Goal: Task Accomplishment & Management: Use online tool/utility

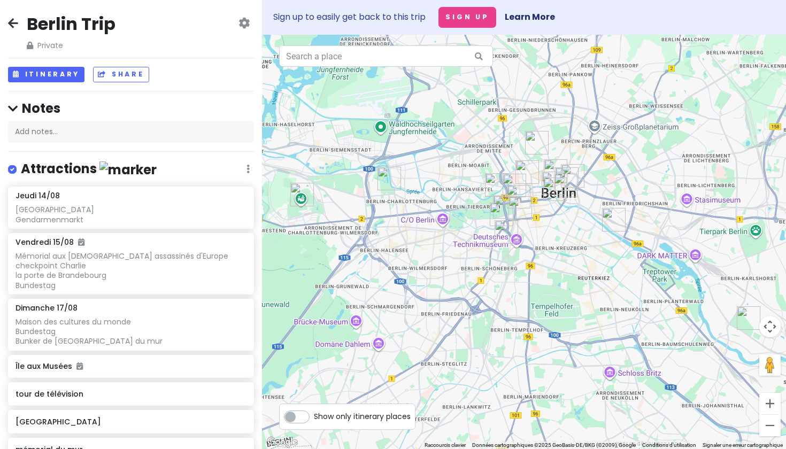
click at [543, 99] on div at bounding box center [524, 242] width 524 height 414
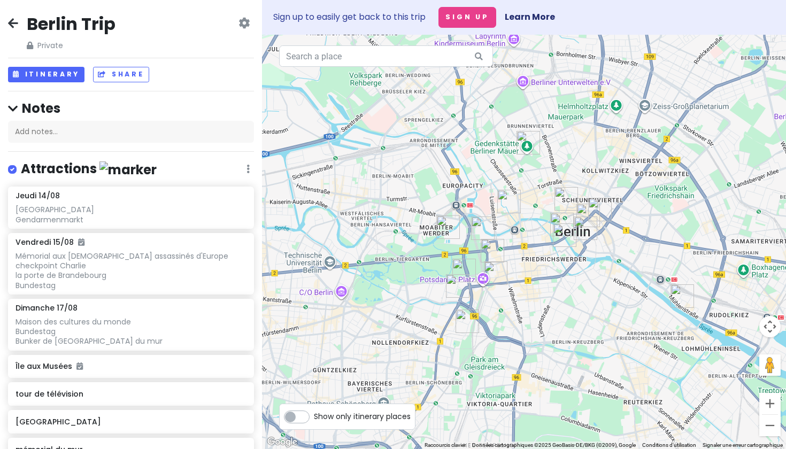
drag, startPoint x: 543, startPoint y: 99, endPoint x: 543, endPoint y: 43, distance: 56.1
click at [543, 43] on div at bounding box center [524, 242] width 524 height 414
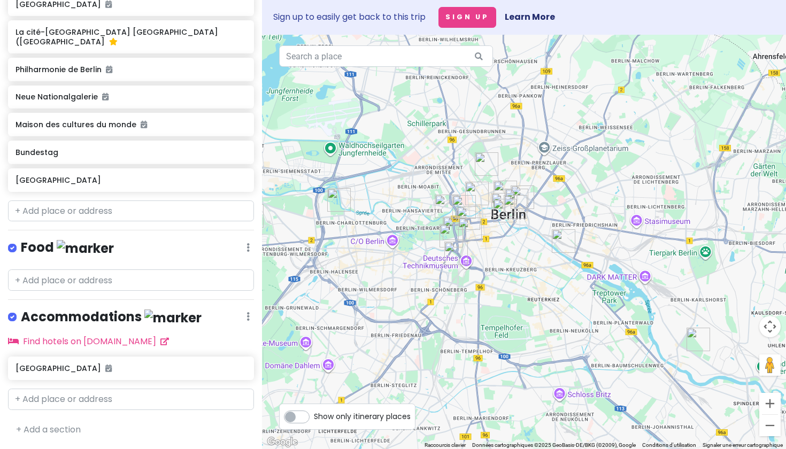
scroll to position [678, 0]
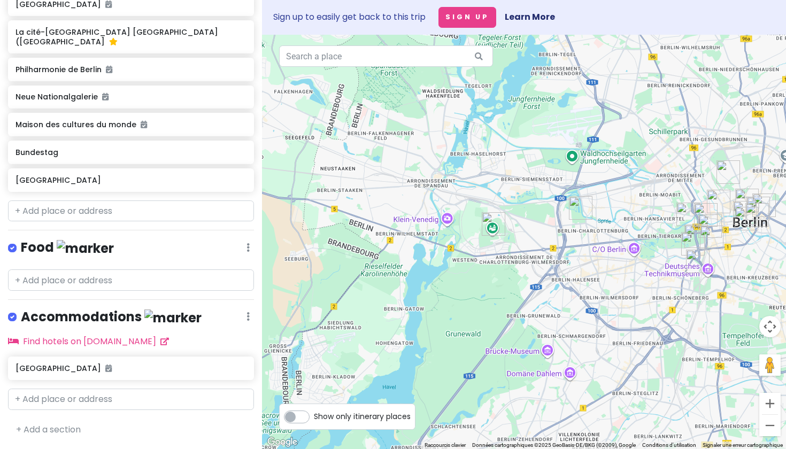
drag, startPoint x: 383, startPoint y: 252, endPoint x: 539, endPoint y: 250, distance: 155.6
click at [539, 250] on div at bounding box center [524, 242] width 524 height 414
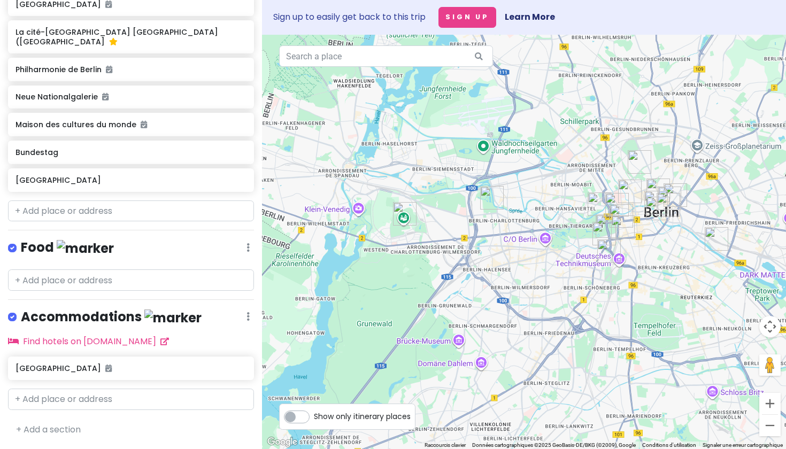
click at [404, 217] on img "Olympiastadion" at bounding box center [405, 214] width 24 height 24
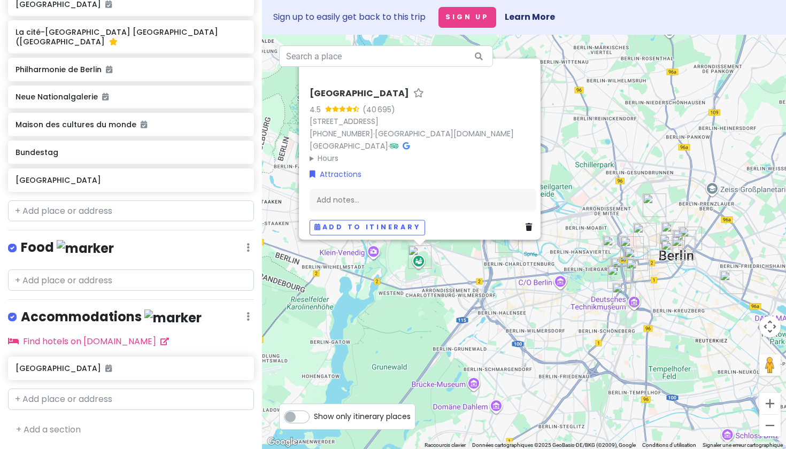
click at [527, 311] on div "[GEOGRAPHIC_DATA] 4.5 (40 695) [STREET_ADDRESS] [PHONE_NUMBER] · [GEOGRAPHIC_DA…" at bounding box center [524, 242] width 524 height 414
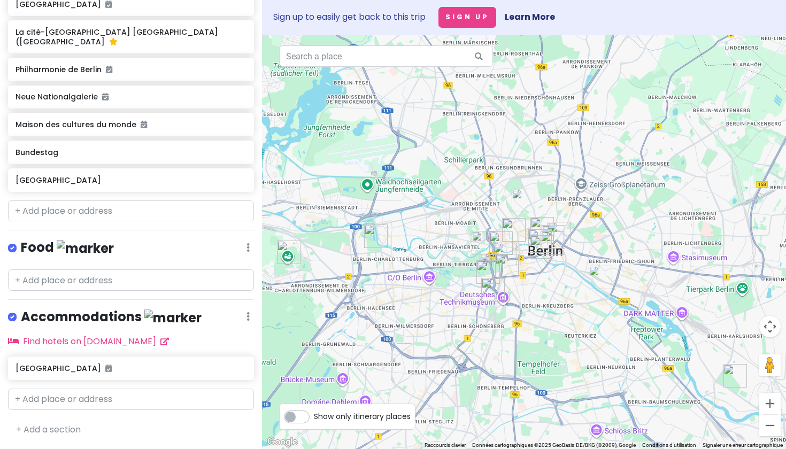
drag, startPoint x: 527, startPoint y: 311, endPoint x: 395, endPoint y: 306, distance: 131.6
click at [395, 306] on div at bounding box center [524, 242] width 524 height 414
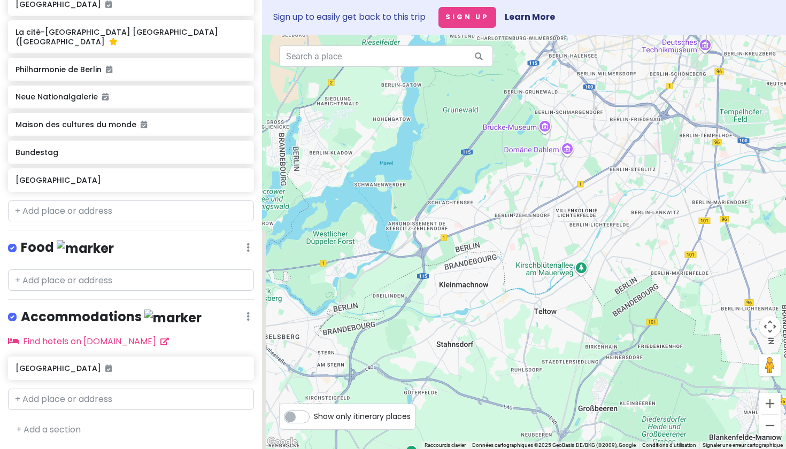
drag, startPoint x: 539, startPoint y: 362, endPoint x: 740, endPoint y: 111, distance: 322.5
click at [740, 111] on div at bounding box center [524, 242] width 524 height 414
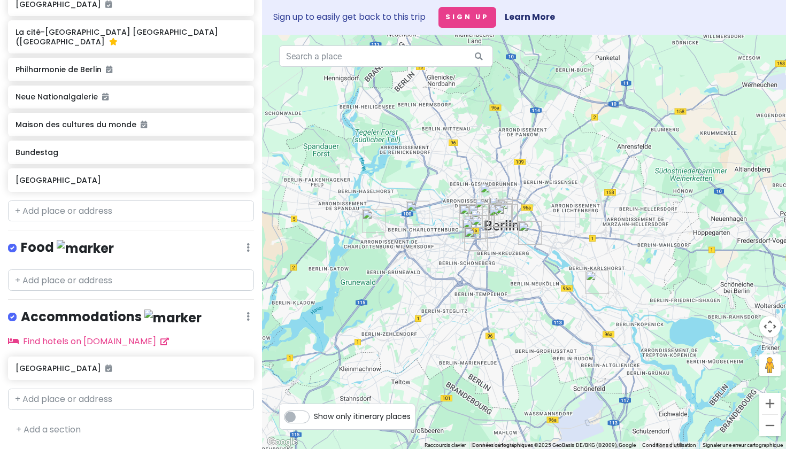
drag, startPoint x: 508, startPoint y: 274, endPoint x: 380, endPoint y: 363, distance: 156.3
click at [380, 363] on div at bounding box center [524, 242] width 524 height 414
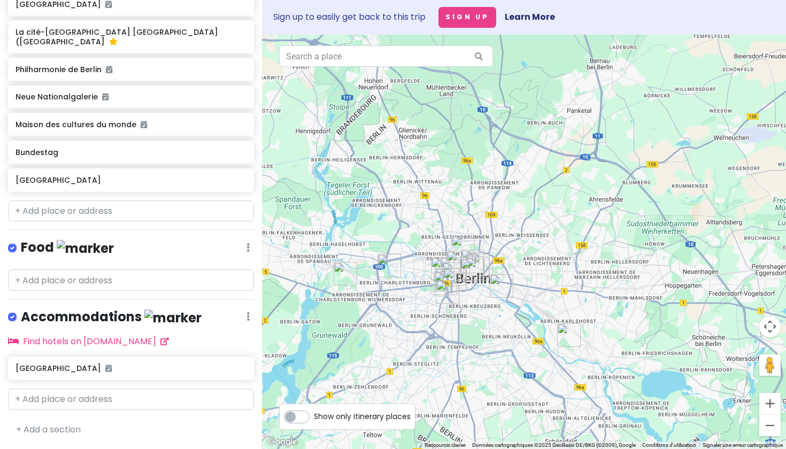
drag, startPoint x: 433, startPoint y: 207, endPoint x: 433, endPoint y: 243, distance: 36.4
click at [433, 243] on div at bounding box center [524, 242] width 524 height 414
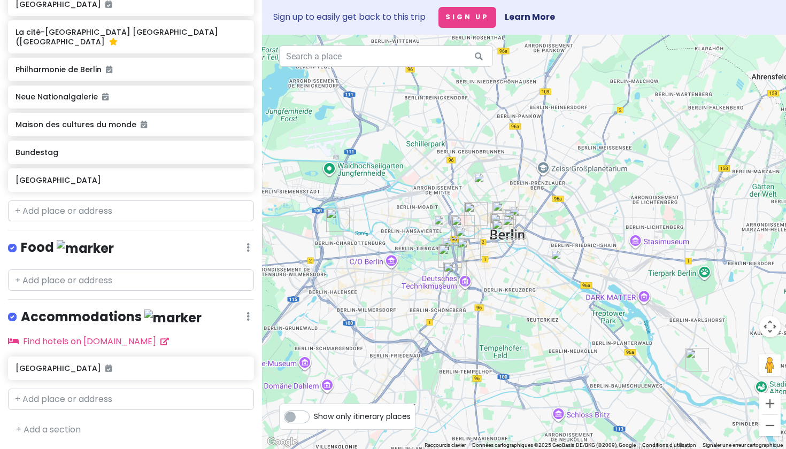
drag, startPoint x: 451, startPoint y: 280, endPoint x: 444, endPoint y: 201, distance: 78.9
click at [444, 201] on div at bounding box center [524, 242] width 524 height 414
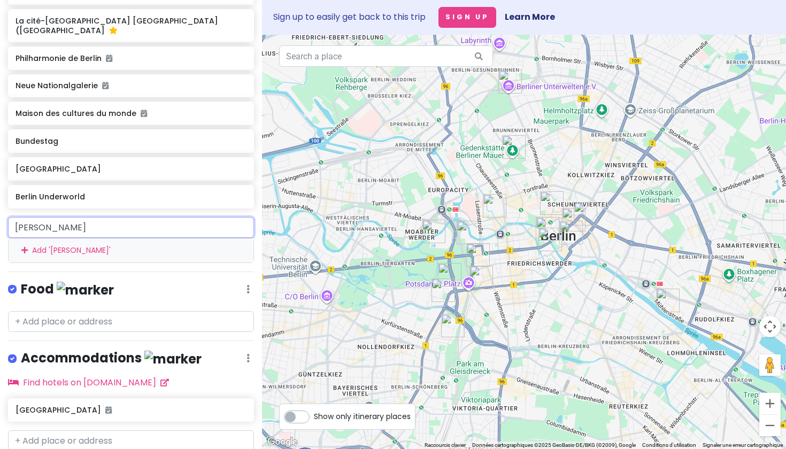
drag, startPoint x: 110, startPoint y: 245, endPoint x: 36, endPoint y: 244, distance: 73.8
click at [36, 238] on input "[PERSON_NAME]" at bounding box center [131, 227] width 246 height 21
click at [97, 238] on input "[PERSON_NAME]" at bounding box center [131, 227] width 246 height 21
drag, startPoint x: 97, startPoint y: 248, endPoint x: 0, endPoint y: 248, distance: 97.3
click at [0, 248] on div "[PERSON_NAME] Add ' [PERSON_NAME] '" at bounding box center [131, 240] width 262 height 46
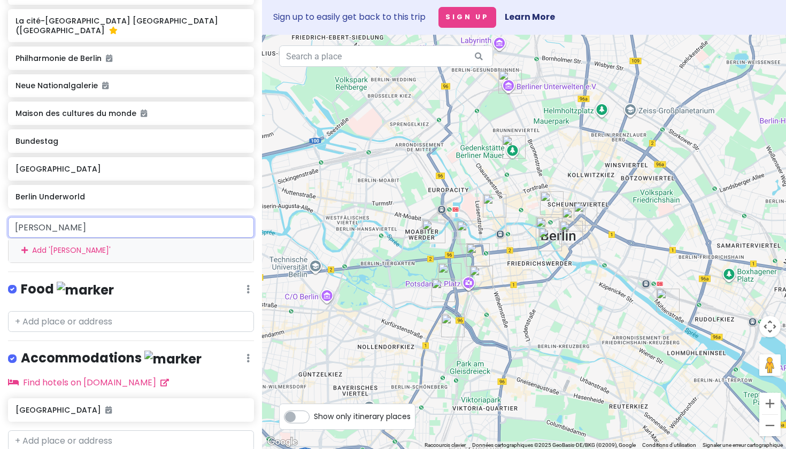
type input "[PERSON_NAME]"
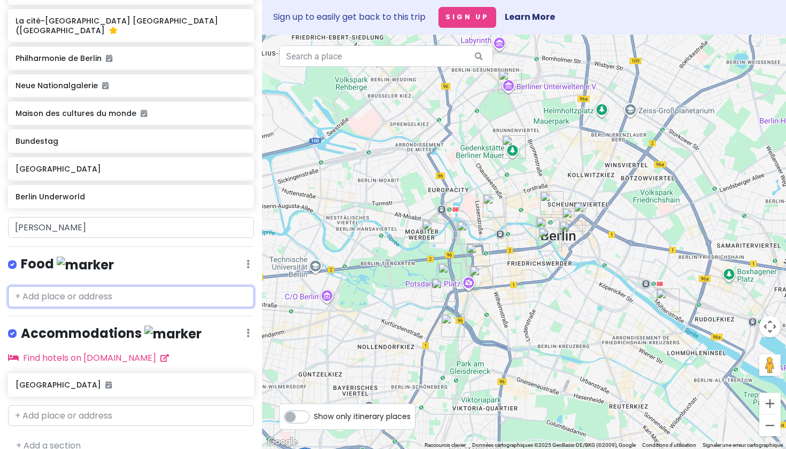
click at [88, 335] on div "Berlin Trip Private Change Dates Make a Copy Delete Trip Go Pro ⚡️ Give Feedbac…" at bounding box center [131, 224] width 262 height 449
paste input "[PERSON_NAME]-[STREET_ADDRESS]"
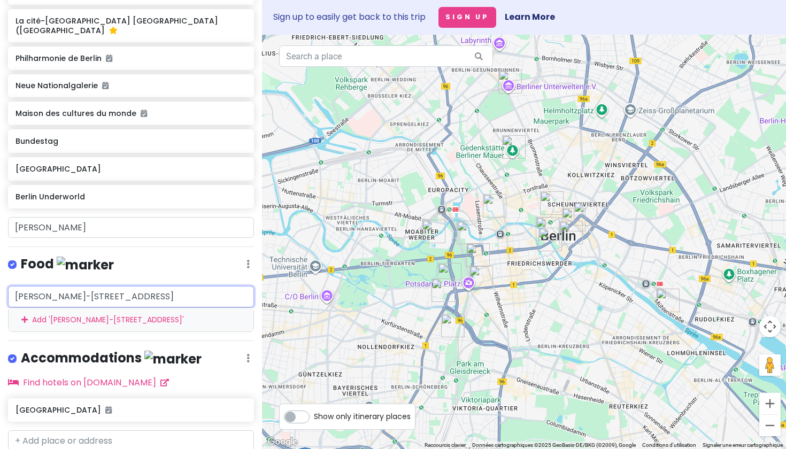
type input "[PERSON_NAME]-[STREET_ADDRESS]"
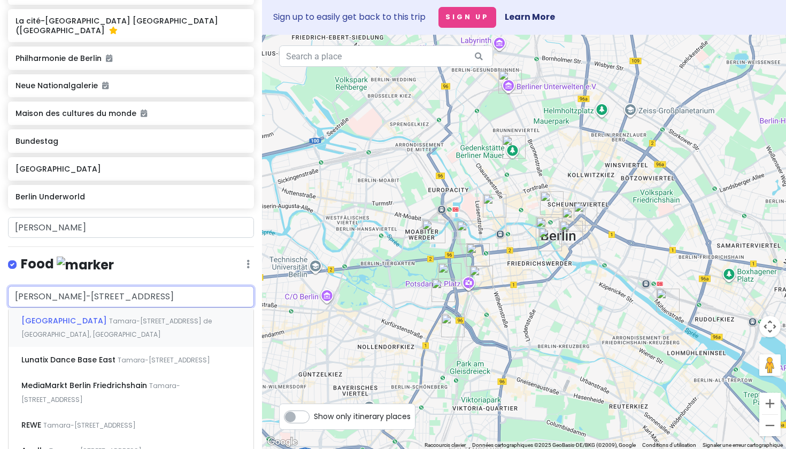
click at [88, 334] on span "Tamara-[STREET_ADDRESS] de [GEOGRAPHIC_DATA], [GEOGRAPHIC_DATA]" at bounding box center [116, 327] width 190 height 23
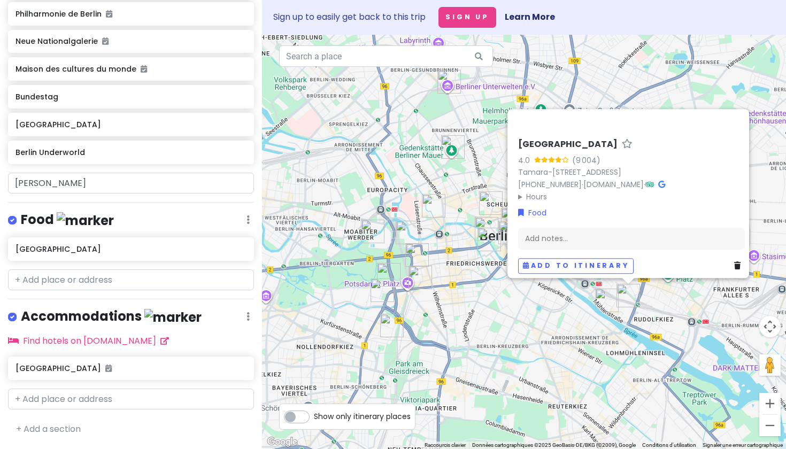
scroll to position [733, 0]
click at [569, 230] on div "Add notes..." at bounding box center [631, 238] width 227 height 22
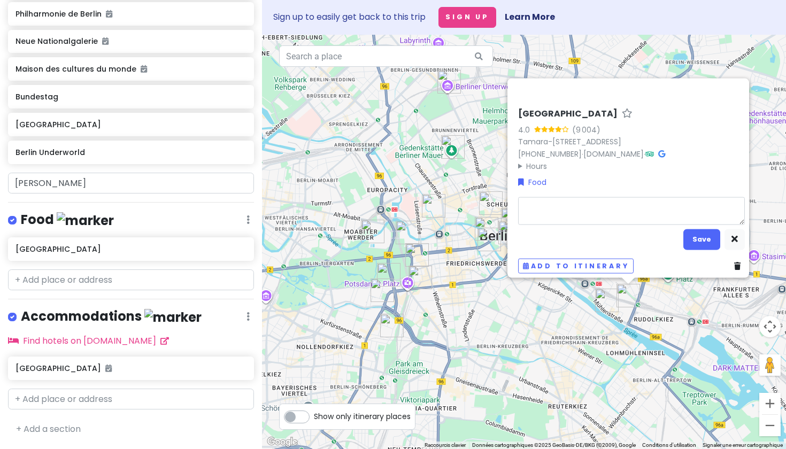
type textarea "x"
type textarea "V"
type textarea "x"
type textarea "Vi"
type textarea "x"
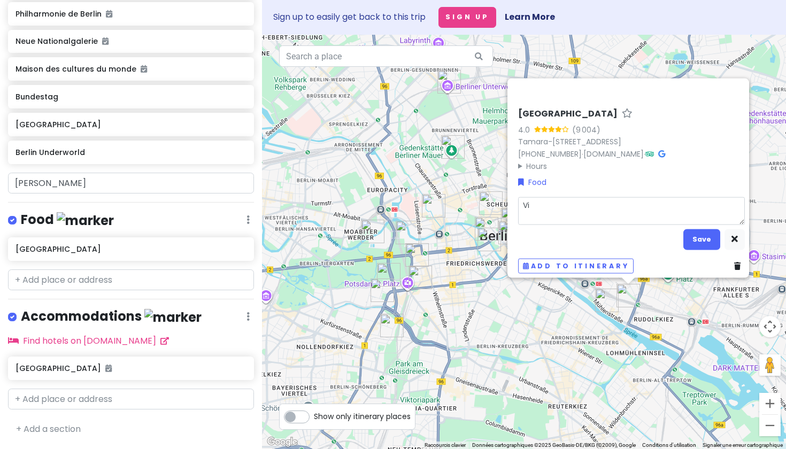
type textarea "Vin"
type textarea "x"
type textarea "Vinc"
type textarea "x"
type textarea "[PERSON_NAME]"
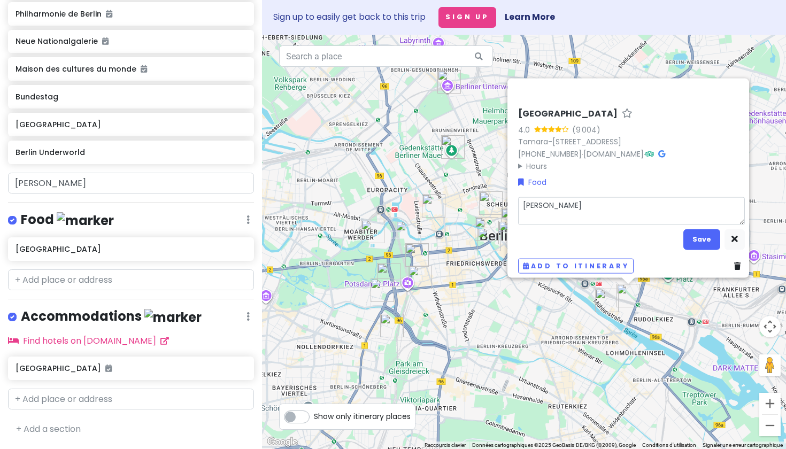
type textarea "x"
type textarea "Vincen"
type textarea "x"
type textarea "[PERSON_NAME]"
type textarea "x"
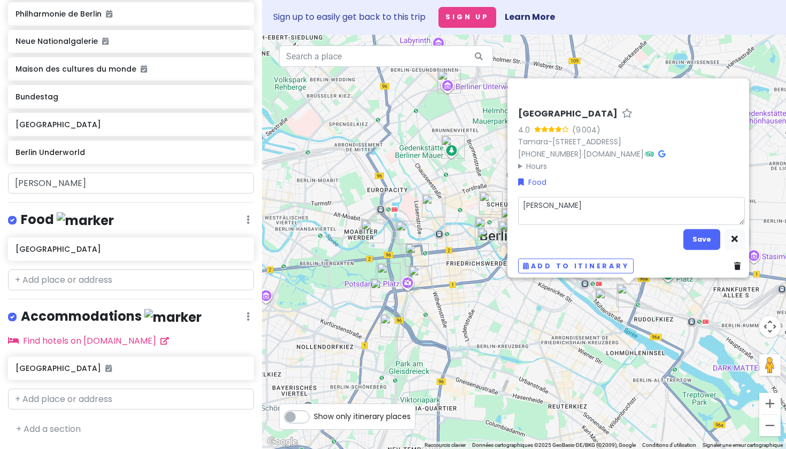
type textarea "[PERSON_NAME]"
type textarea "x"
type textarea "[PERSON_NAME]"
type textarea "x"
type textarea "[PERSON_NAME]"
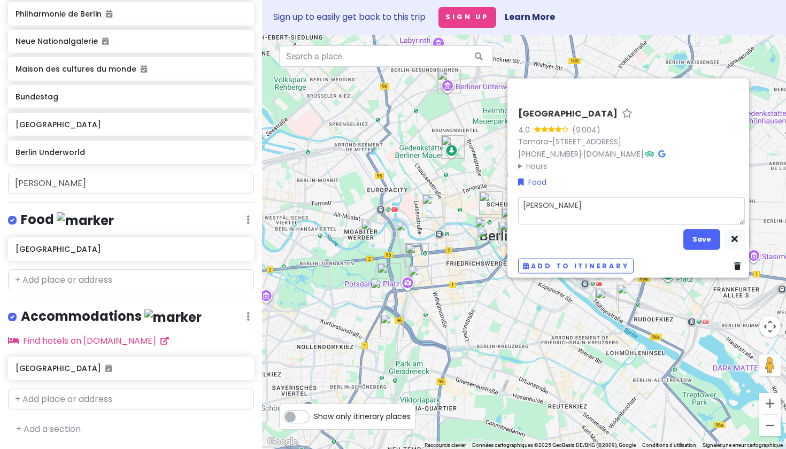
type textarea "x"
type textarea "[PERSON_NAME]"
type textarea "x"
type textarea "[PERSON_NAME]"
type textarea "x"
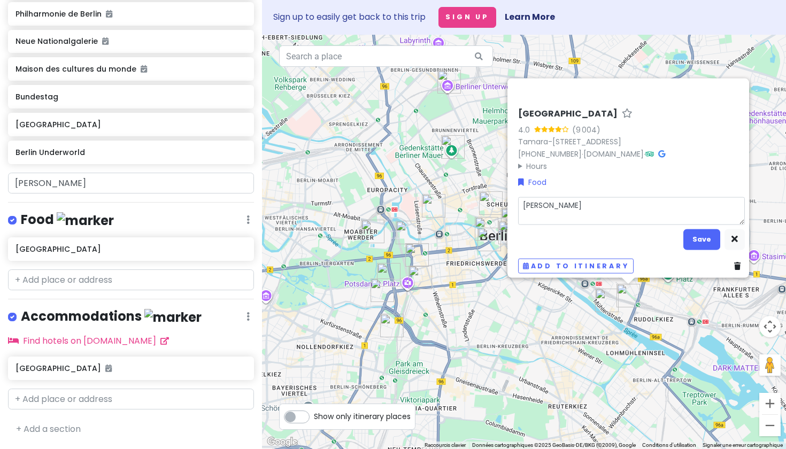
type textarea "[PERSON_NAME]"
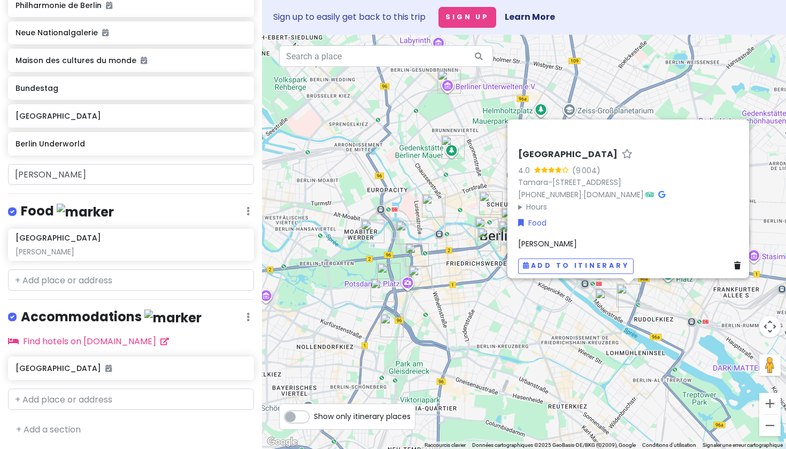
click at [570, 335] on div "[GEOGRAPHIC_DATA] 4.0 (9 004) [PERSON_NAME][STREET_ADDRESS] [PHONE_NUMBER] · [D…" at bounding box center [524, 242] width 524 height 414
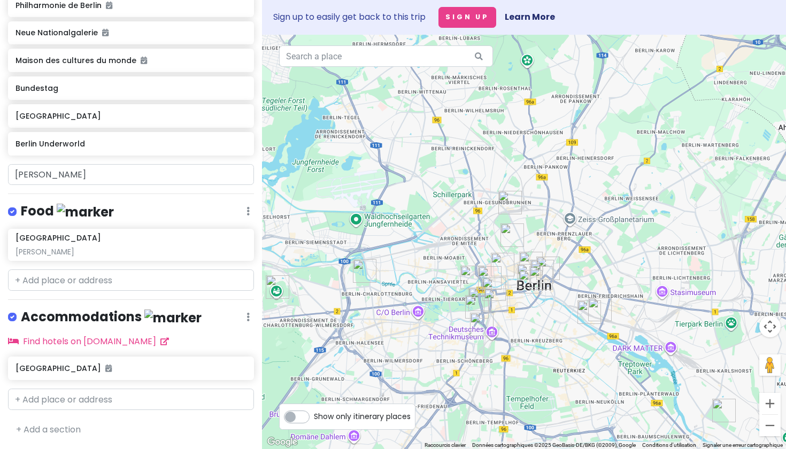
click at [588, 311] on img "East Side Gallery" at bounding box center [589, 312] width 24 height 24
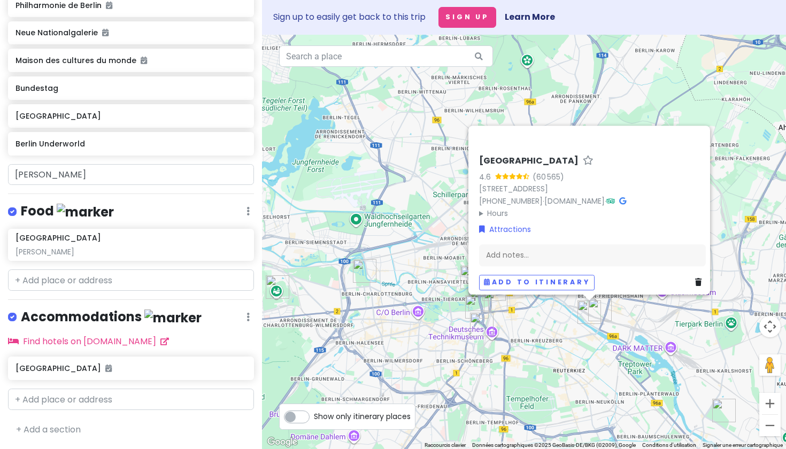
click at [598, 312] on img "East Side Gallery" at bounding box center [589, 312] width 24 height 24
click at [574, 338] on div "Pour naviguer, appuyez sur les touches fléchées. [GEOGRAPHIC_DATA] 4.6 ([GEOGRA…" at bounding box center [524, 242] width 524 height 414
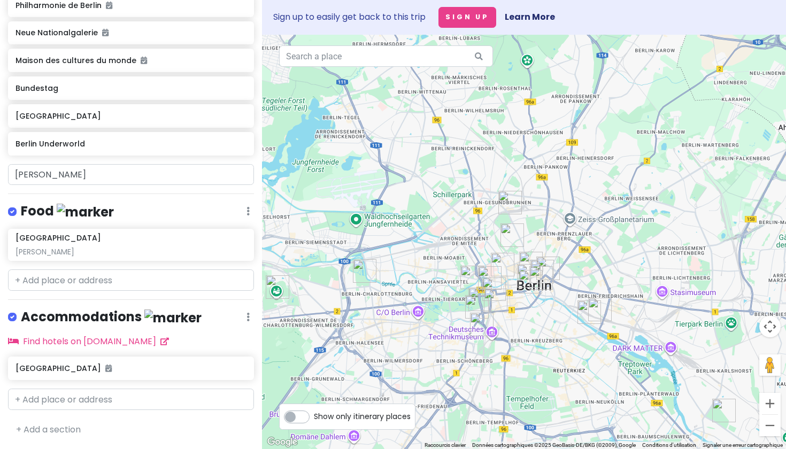
click at [590, 310] on img "East Side Gallery" at bounding box center [589, 312] width 24 height 24
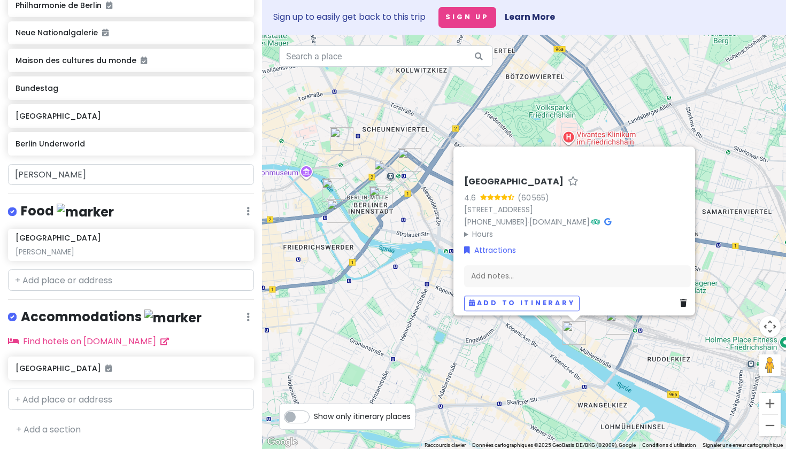
click at [596, 341] on div "[GEOGRAPHIC_DATA] 4.6 (60 565) [STREET_ADDRESS] [PHONE_NUMBER] · [DOMAIN_NAME] …" at bounding box center [524, 242] width 524 height 414
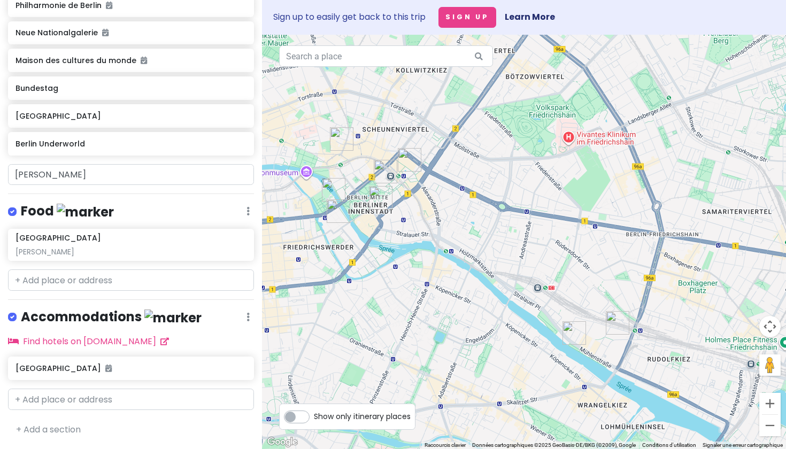
click at [575, 335] on img "East Side Gallery" at bounding box center [574, 333] width 24 height 24
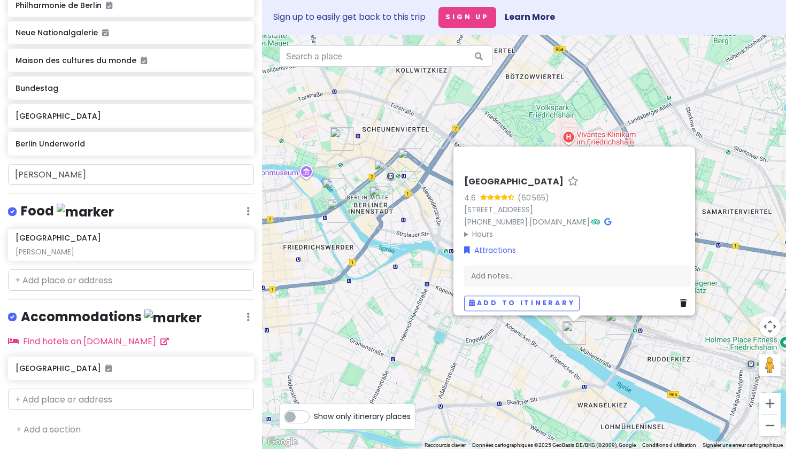
click at [613, 329] on img "EAST SIDE MALL" at bounding box center [618, 323] width 24 height 24
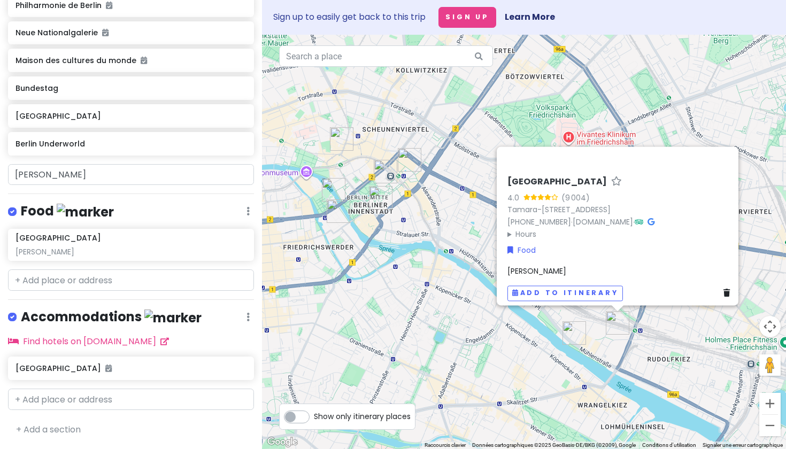
click at [598, 346] on div "[GEOGRAPHIC_DATA] 4.0 (9 004) [PERSON_NAME][STREET_ADDRESS] [PHONE_NUMBER] · [D…" at bounding box center [524, 242] width 524 height 414
